Goal: Find specific page/section: Find specific page/section

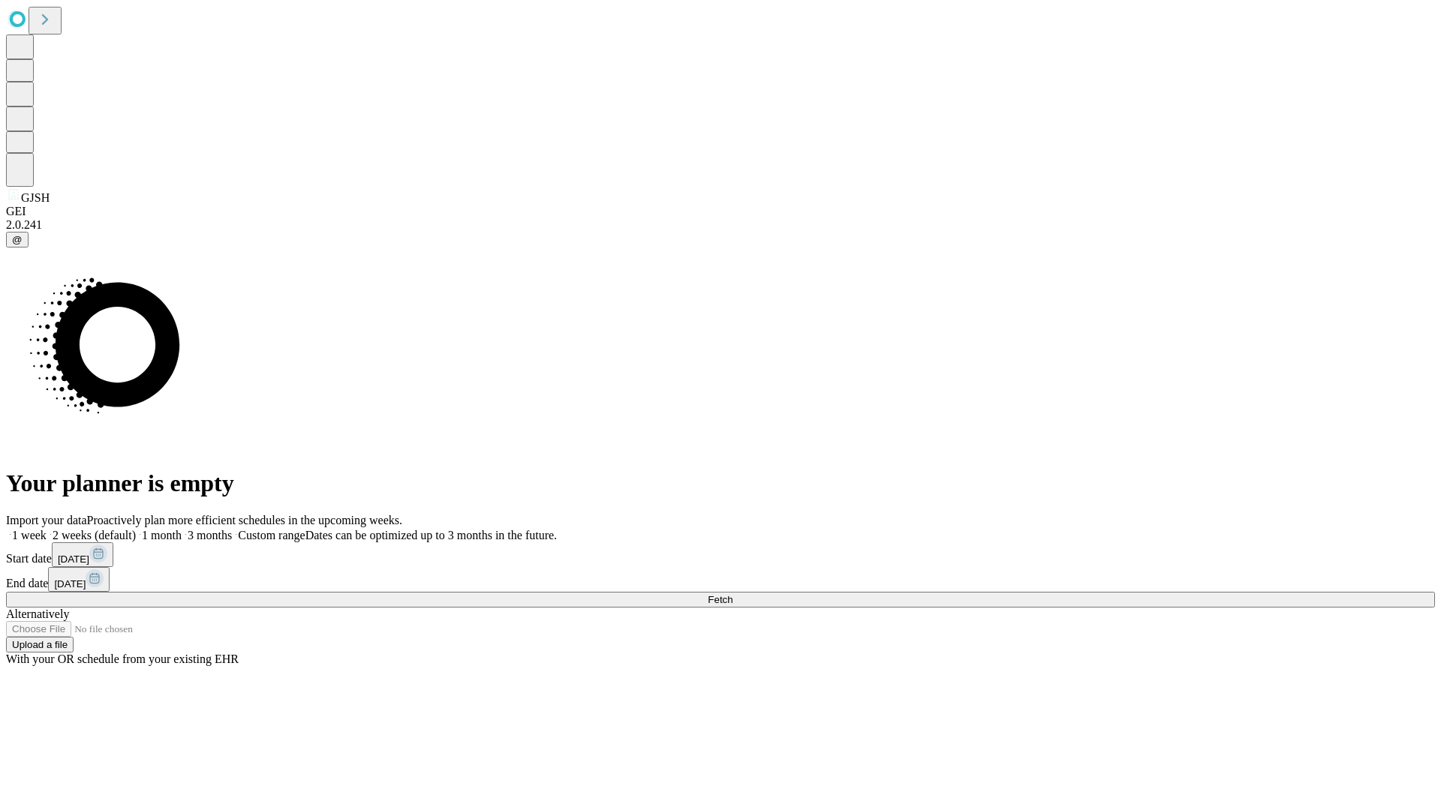
click at [732, 594] on span "Fetch" at bounding box center [720, 599] width 25 height 11
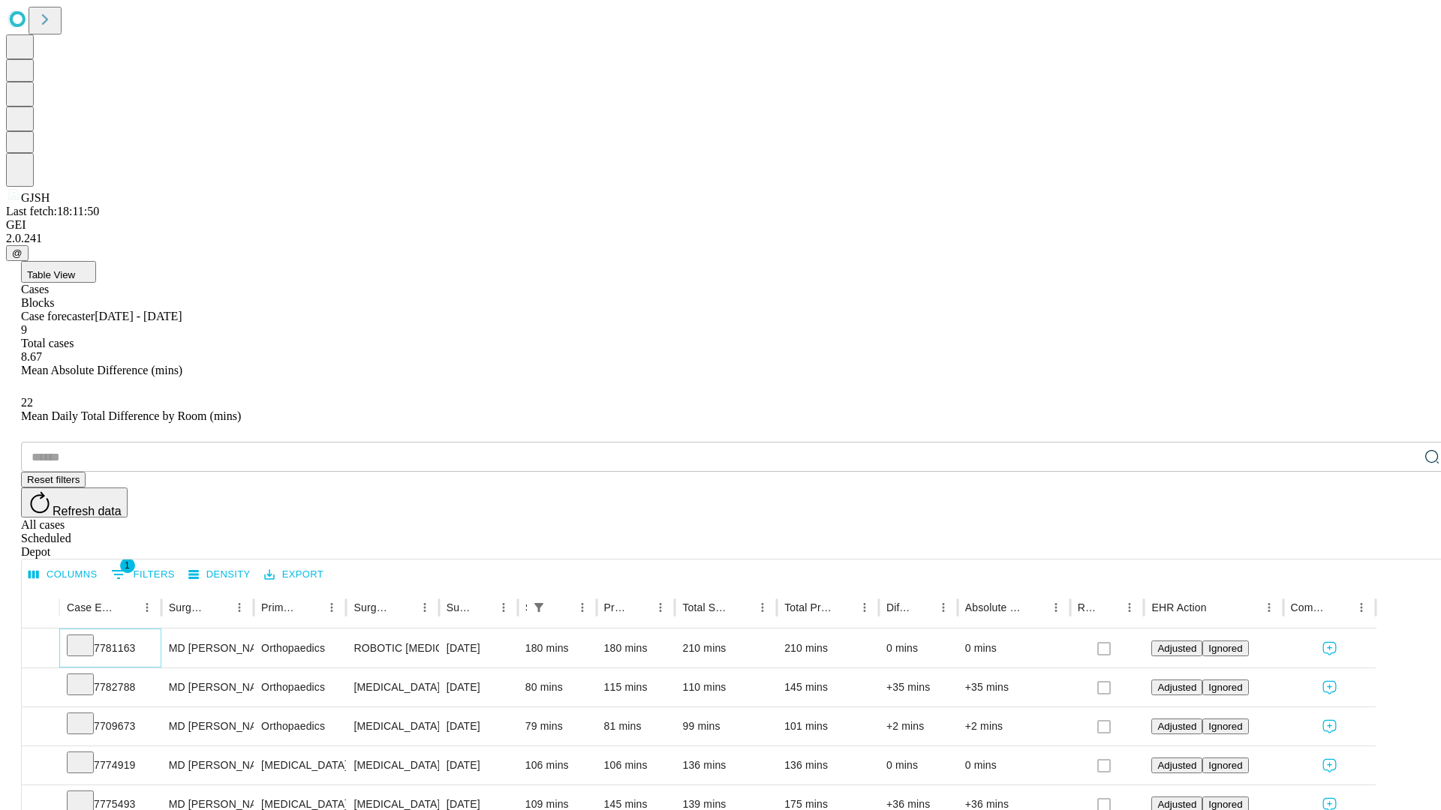
click at [88, 637] on icon at bounding box center [80, 644] width 15 height 15
